Goal: Communication & Community: Answer question/provide support

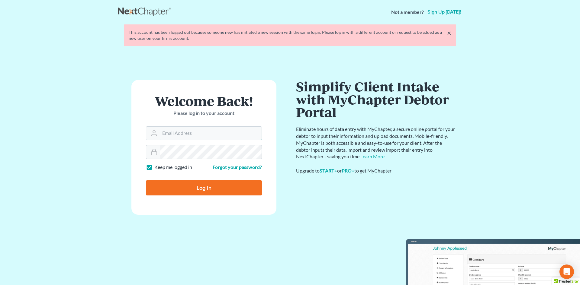
type input "[EMAIL_ADDRESS][DOMAIN_NAME]"
click at [176, 191] on input "Log In" at bounding box center [204, 188] width 116 height 15
type input "Thinking..."
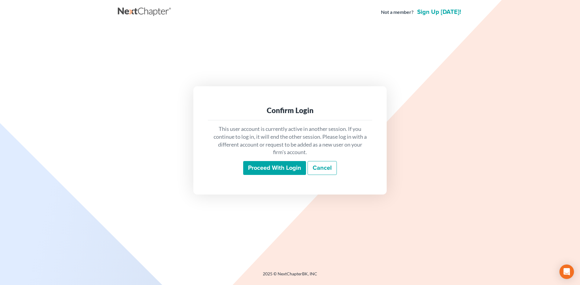
click at [258, 169] on input "Proceed with login" at bounding box center [274, 168] width 63 height 14
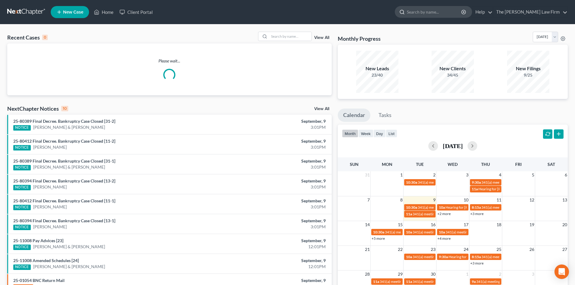
click at [443, 13] on input "search" at bounding box center [434, 11] width 55 height 11
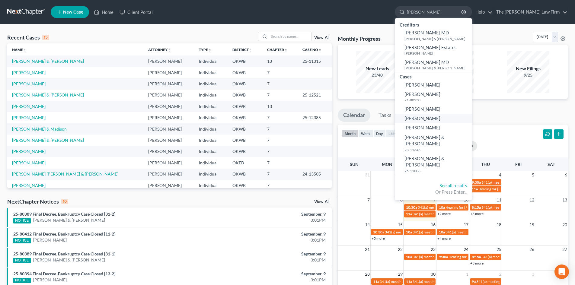
type input "[PERSON_NAME]"
click at [441, 119] on span "[PERSON_NAME]" at bounding box center [423, 118] width 36 height 5
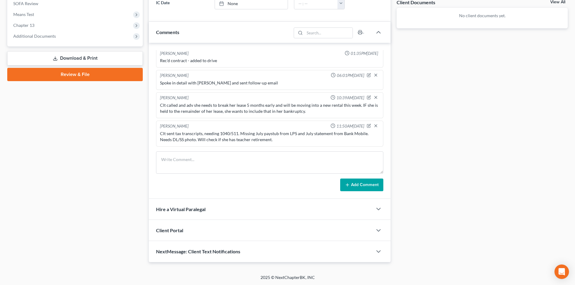
scroll to position [228, 0]
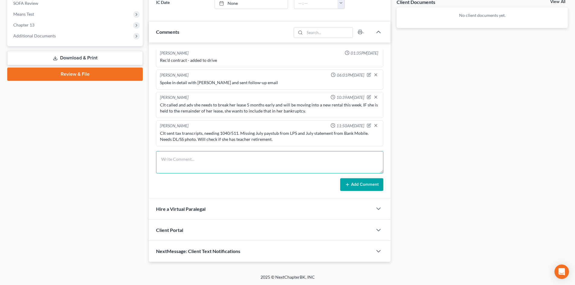
click at [221, 161] on textarea at bounding box center [269, 162] width 227 height 22
type textarea "Sending in car info and bill for PSO electric."
click at [365, 184] on button "Add Comment" at bounding box center [361, 185] width 43 height 13
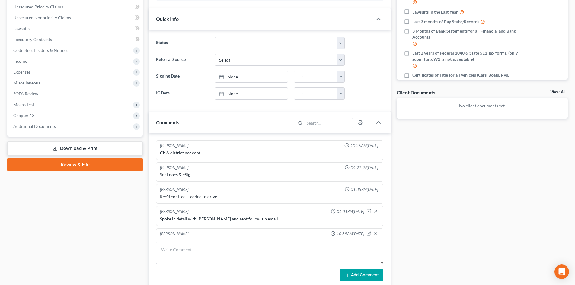
scroll to position [77, 0]
